Goal: Task Accomplishment & Management: Use online tool/utility

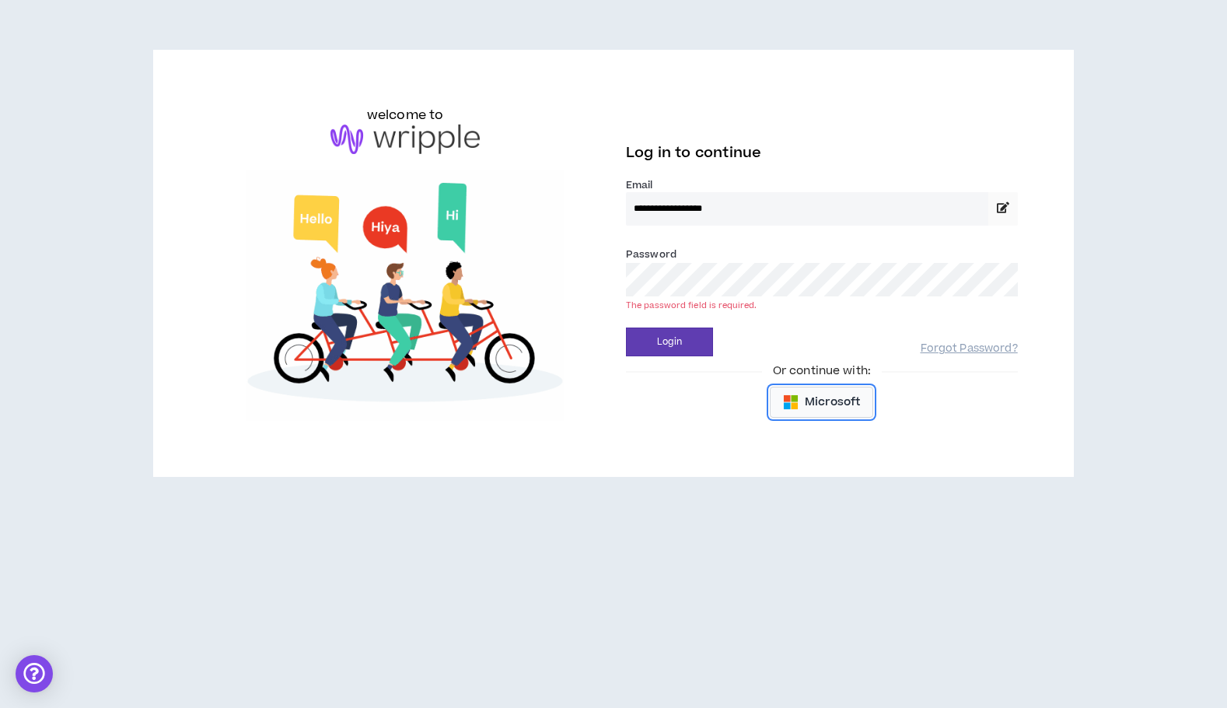
click at [807, 413] on button "Microsoft" at bounding box center [821, 402] width 103 height 31
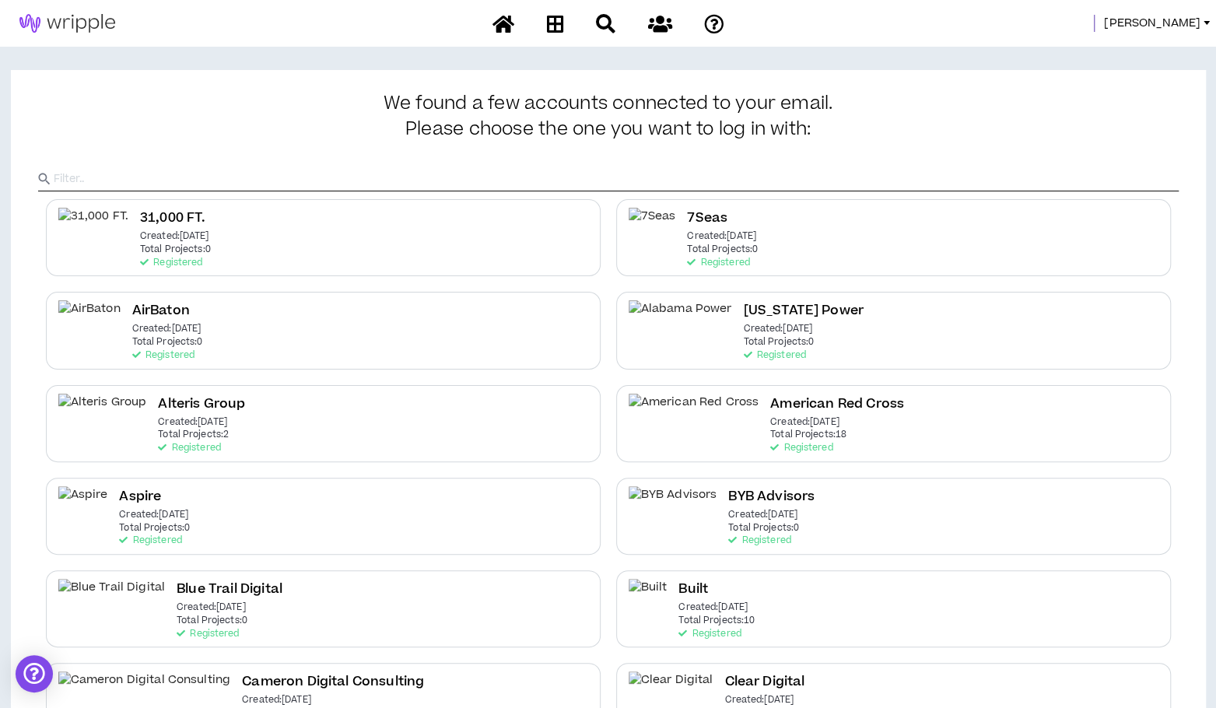
click at [1196, 16] on span "[PERSON_NAME]" at bounding box center [1152, 23] width 96 height 17
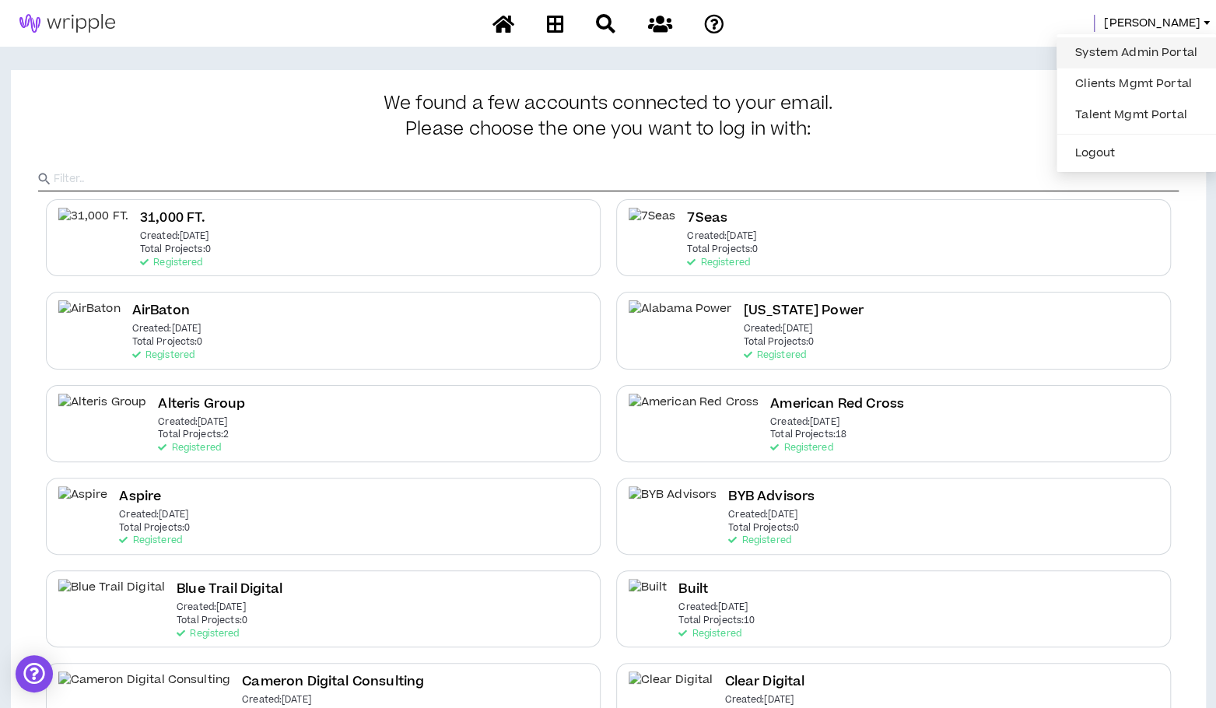
click at [1094, 48] on link "System Admin Portal" at bounding box center [1136, 52] width 141 height 23
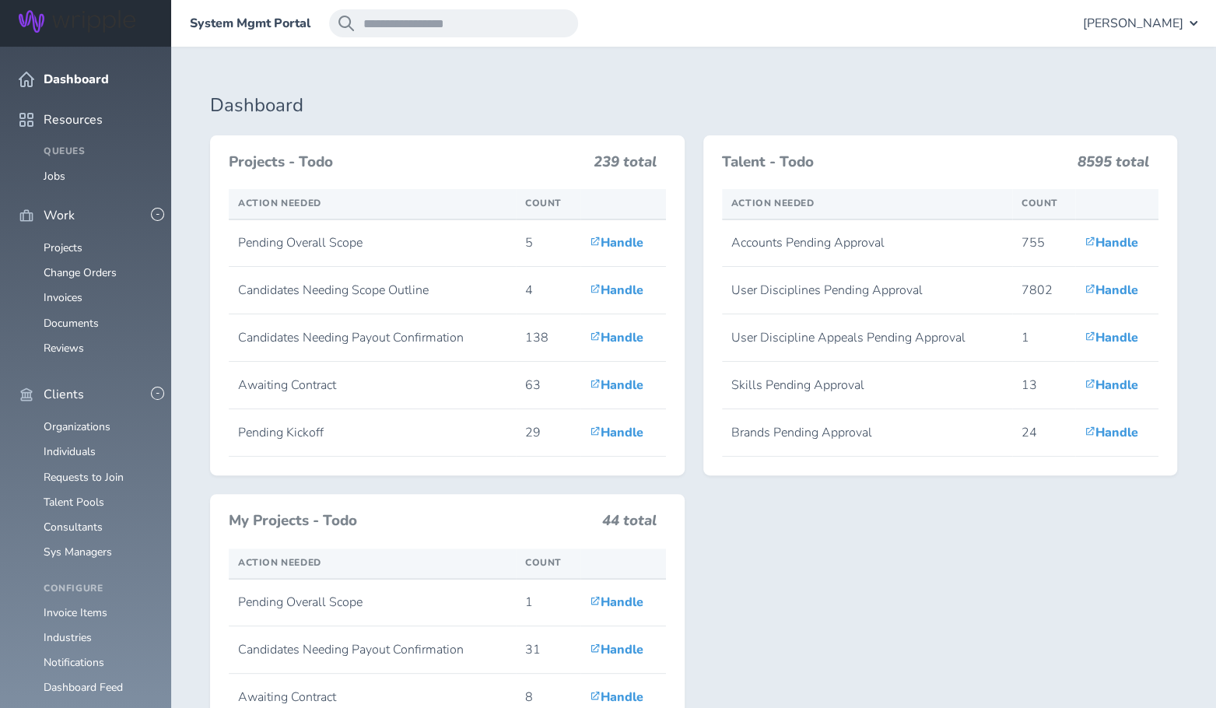
scroll to position [447, 0]
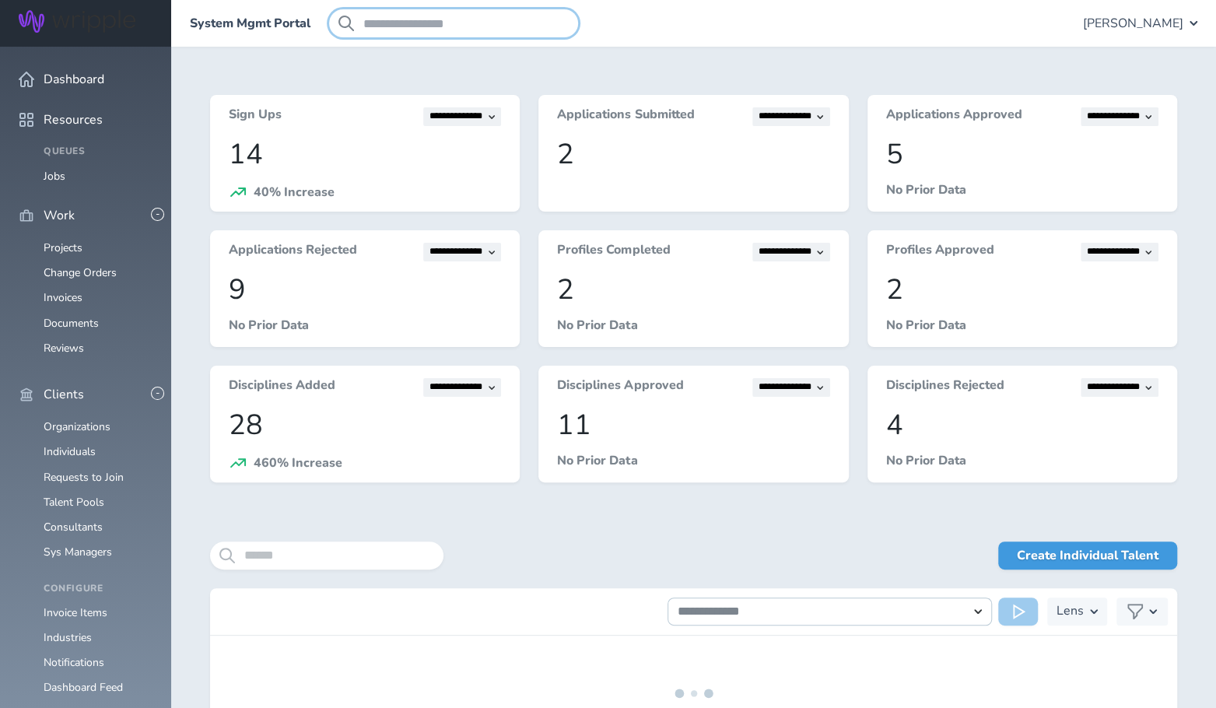
click at [526, 26] on input "search" at bounding box center [453, 23] width 249 height 28
type input "*"
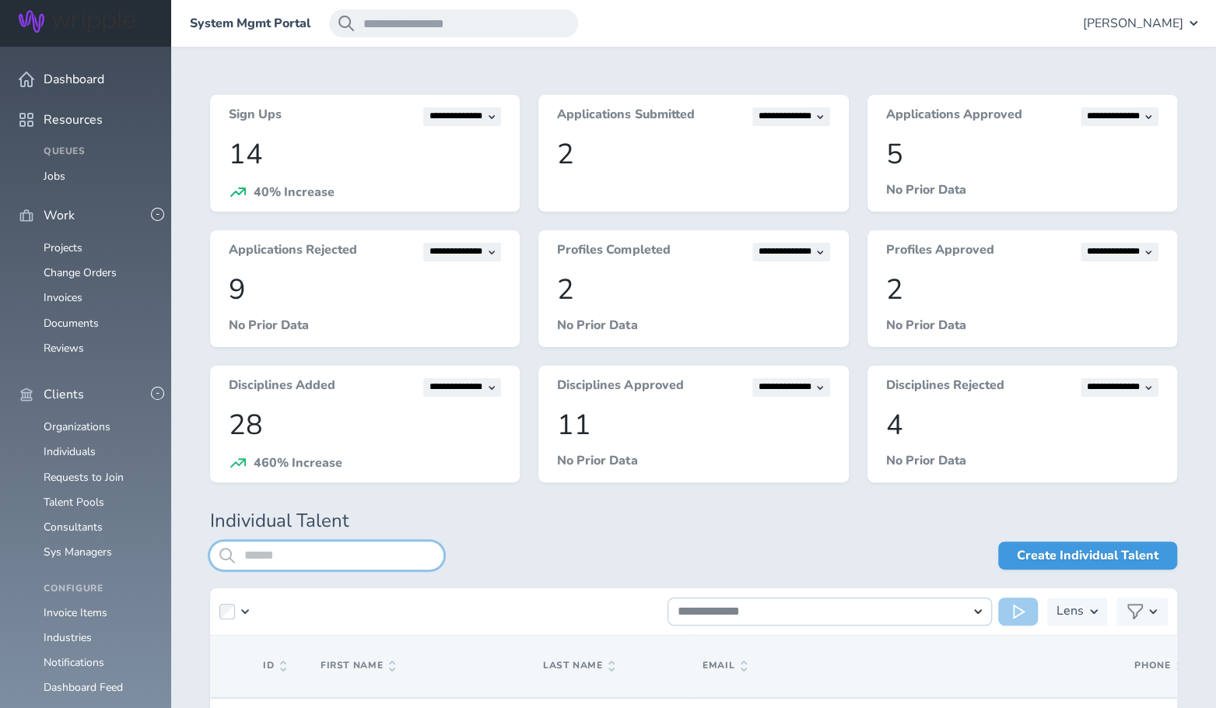
click at [259, 555] on input "search" at bounding box center [326, 555] width 233 height 28
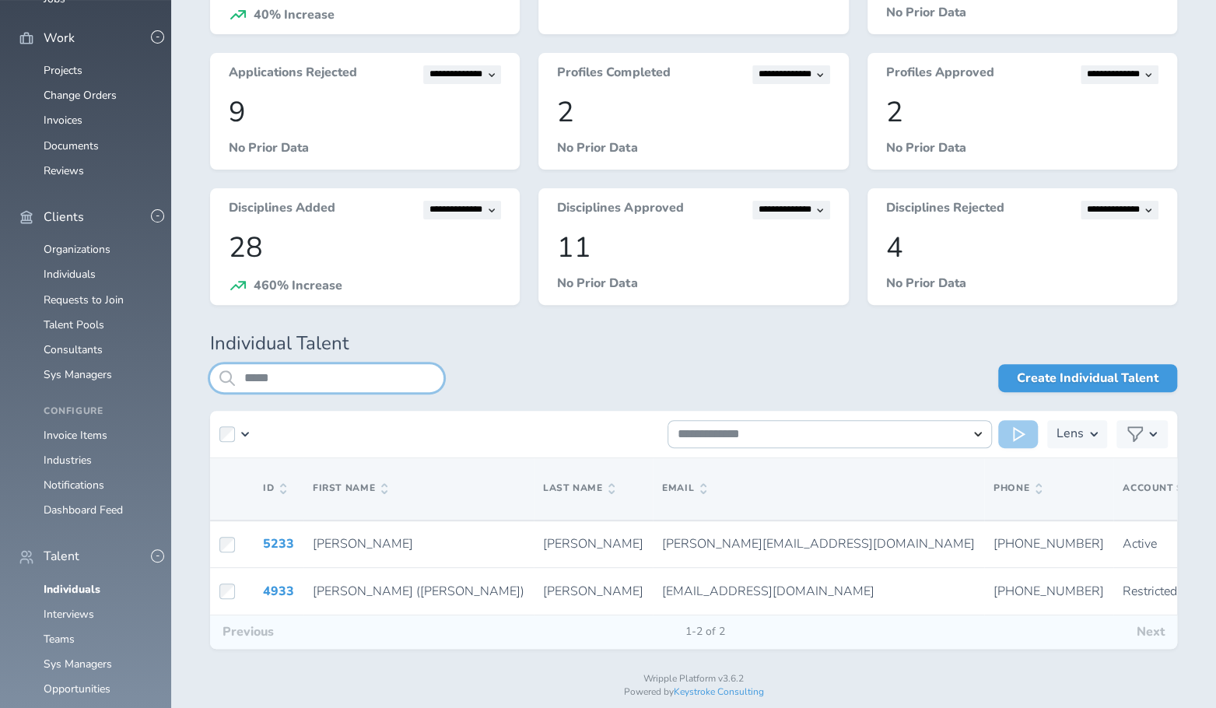
scroll to position [207, 0]
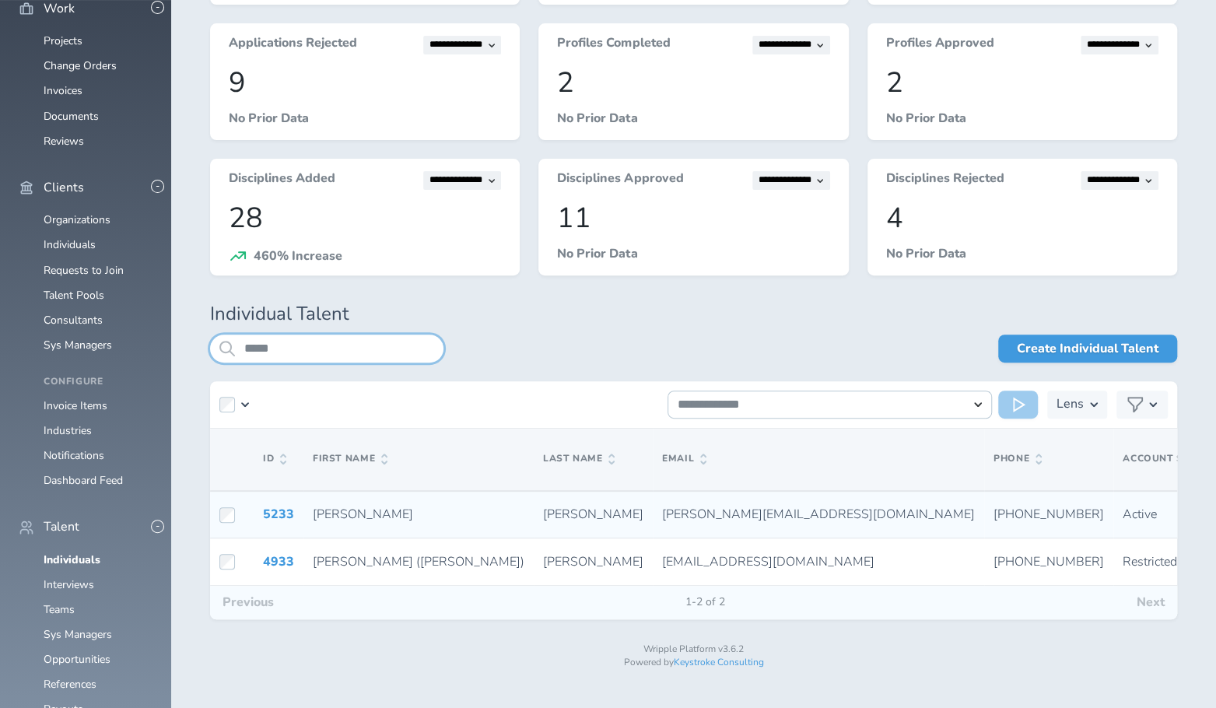
type input "*****"
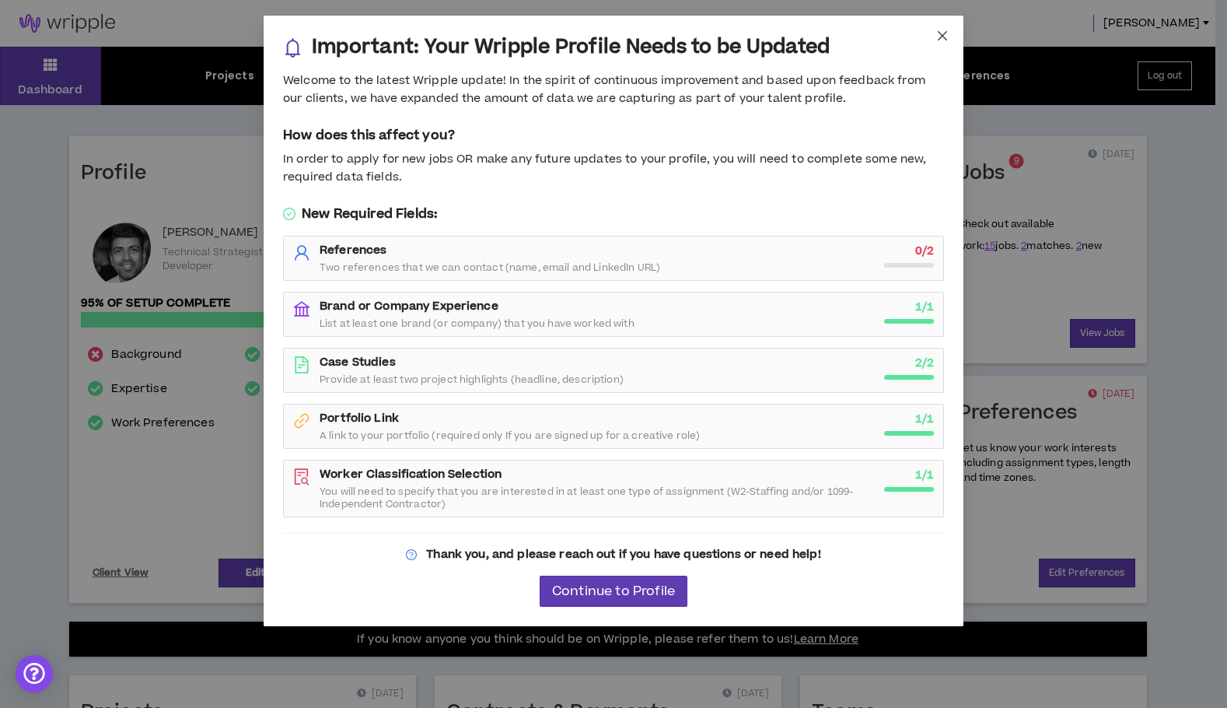
click at [940, 36] on icon "close" at bounding box center [943, 36] width 12 height 12
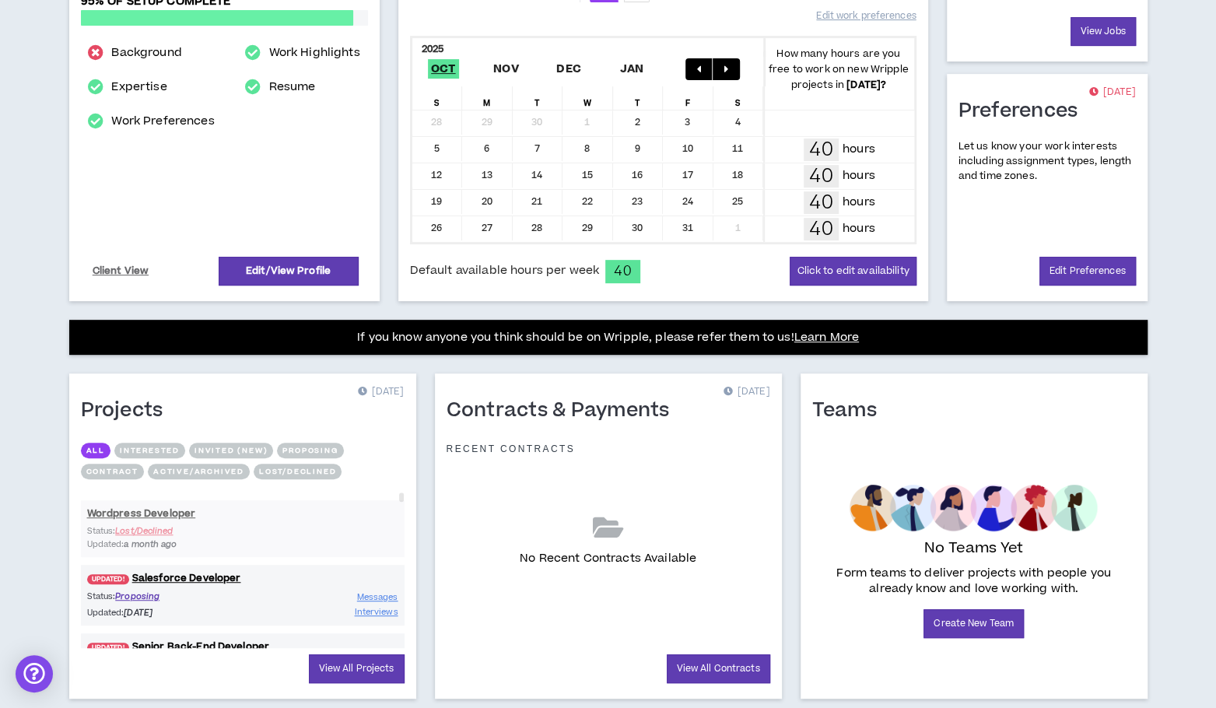
scroll to position [339, 0]
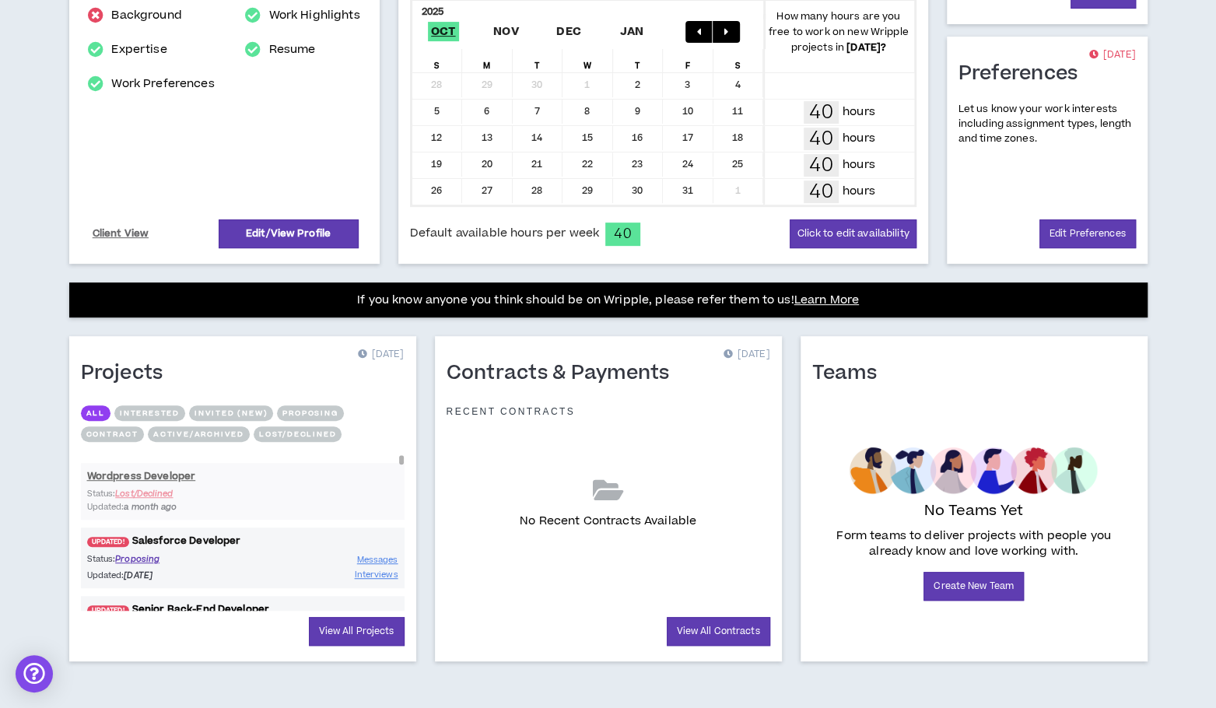
click at [206, 534] on link "UPDATED! Salesforce Developer" at bounding box center [243, 541] width 324 height 15
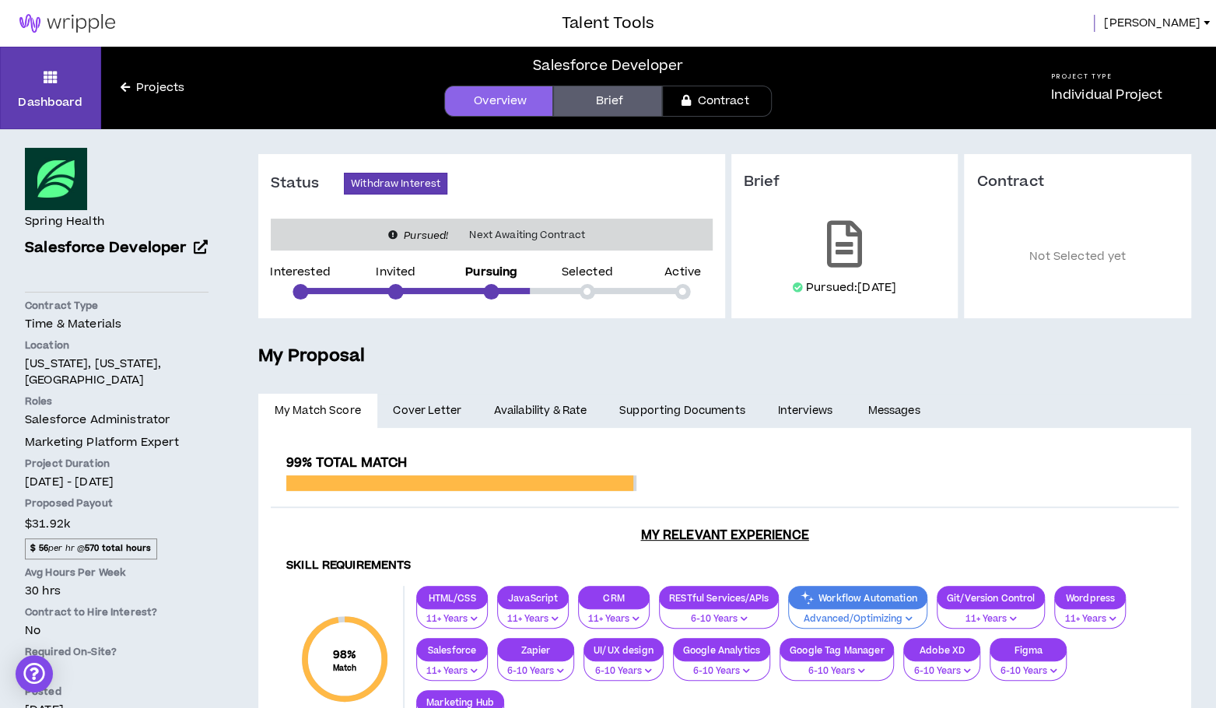
click at [1185, 19] on span "Uttam" at bounding box center [1152, 23] width 96 height 17
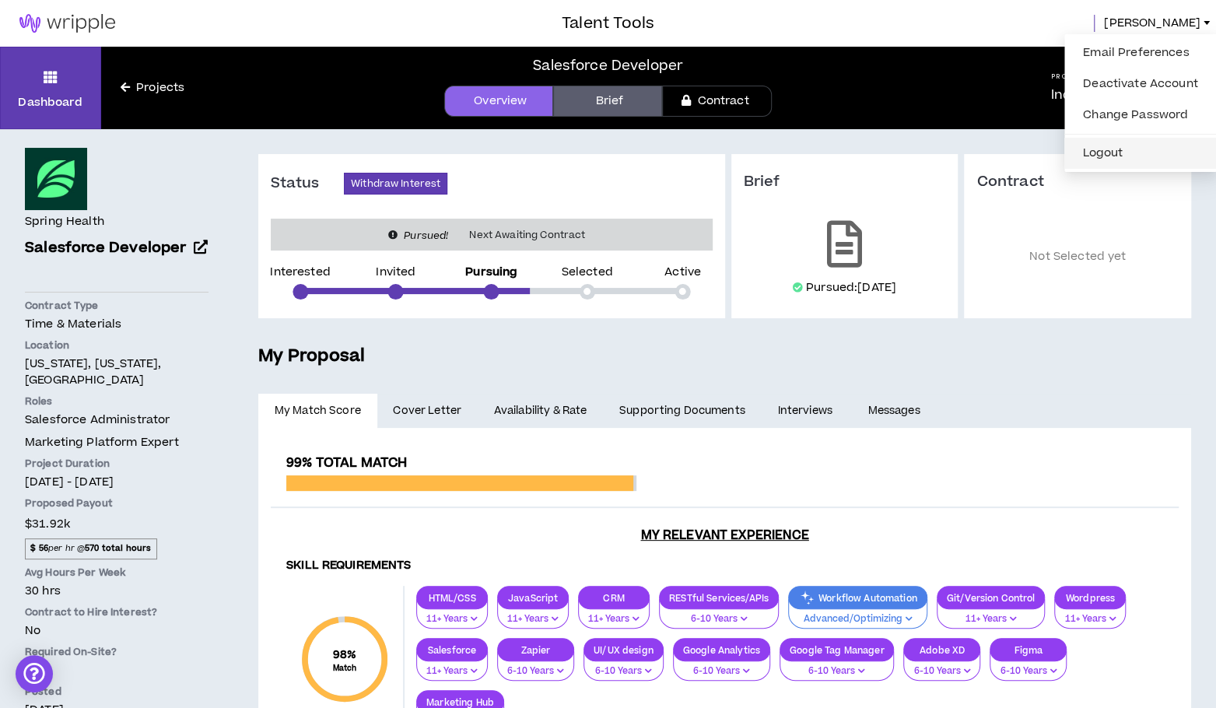
click at [1101, 153] on button "Logout" at bounding box center [1140, 153] width 134 height 23
